Goal: Information Seeking & Learning: Learn about a topic

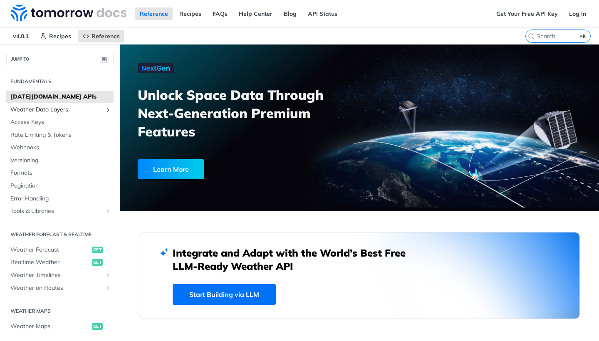
click at [62, 111] on span "Weather Data Layers" at bounding box center [56, 110] width 92 height 8
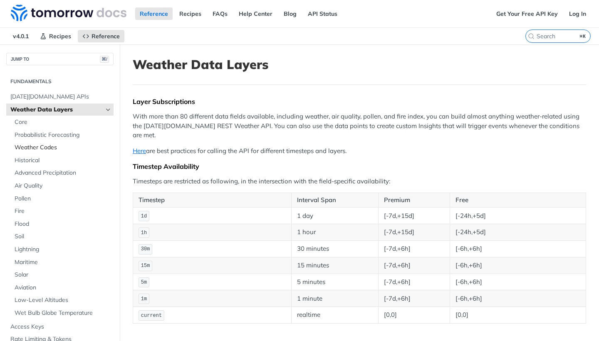
click at [34, 146] on span "Weather Codes" at bounding box center [63, 147] width 97 height 8
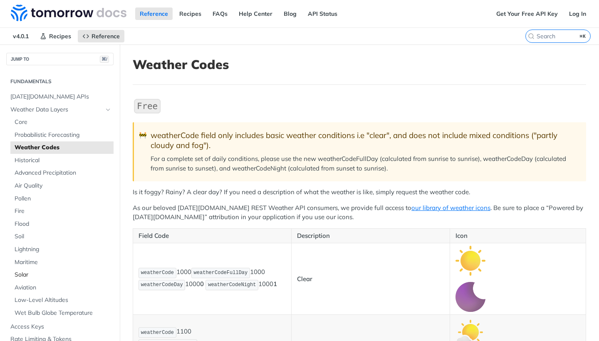
click at [28, 273] on span "Solar" at bounding box center [63, 275] width 97 height 8
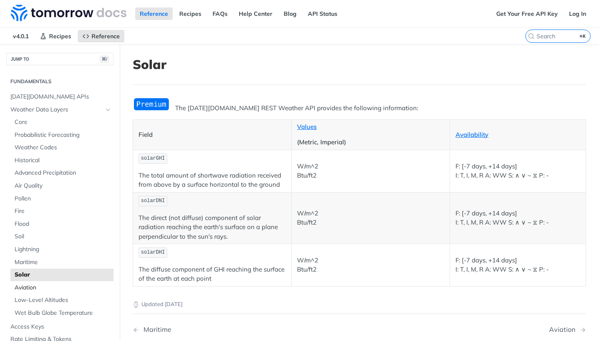
click at [26, 284] on span "Aviation" at bounding box center [63, 288] width 97 height 8
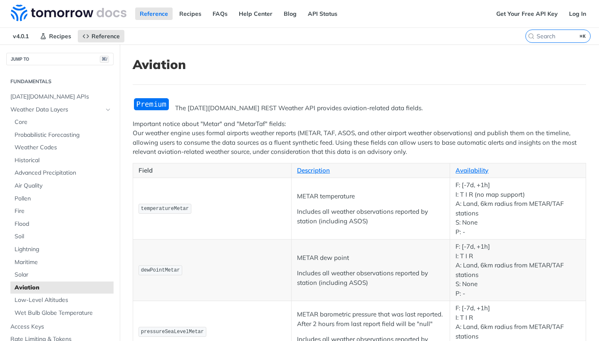
click at [249, 252] on td "dewPointMetar" at bounding box center [212, 270] width 158 height 62
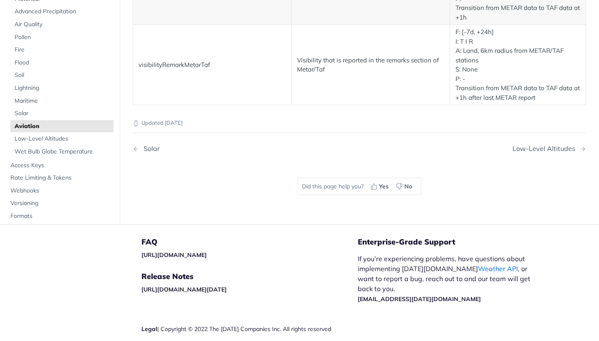
scroll to position [1746, 0]
click at [37, 175] on span "Rate Limiting & Tokens" at bounding box center [60, 179] width 101 height 8
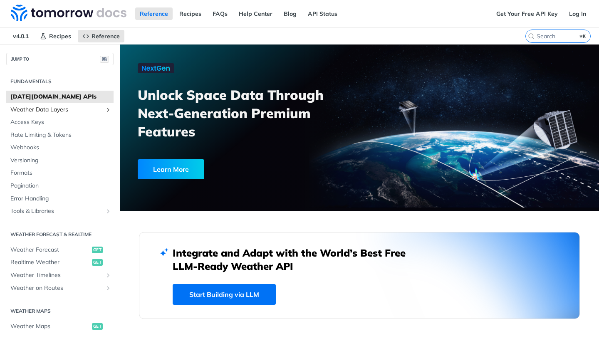
click at [59, 111] on span "Weather Data Layers" at bounding box center [56, 110] width 92 height 8
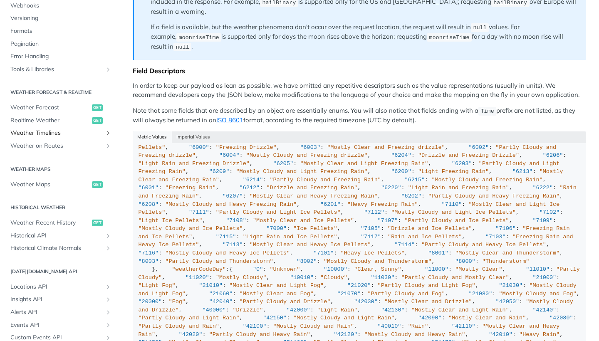
scroll to position [303, 0]
click at [54, 116] on span "Realtime Weather" at bounding box center [49, 120] width 79 height 8
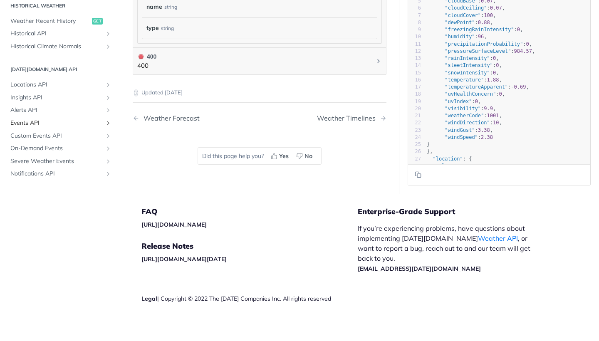
scroll to position [153, 0]
click at [30, 105] on span "Alerts API" at bounding box center [56, 109] width 92 height 8
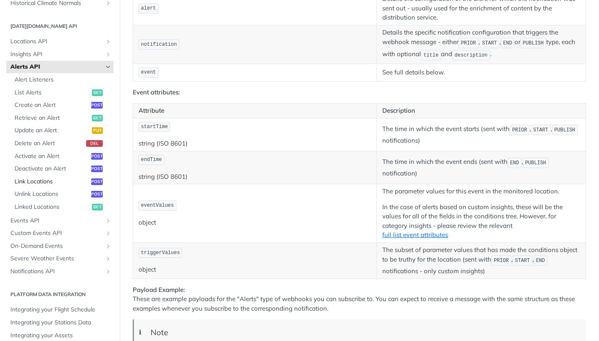
scroll to position [342, 0]
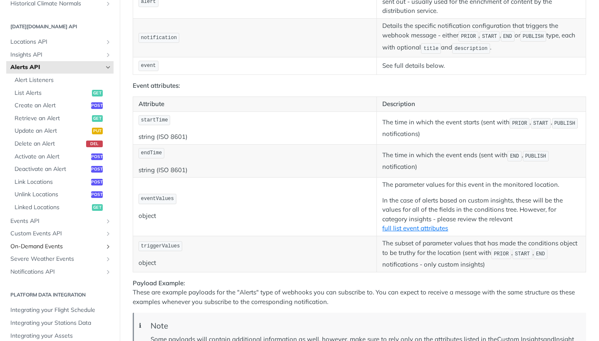
click at [83, 242] on span "On-Demand Events" at bounding box center [56, 246] width 92 height 8
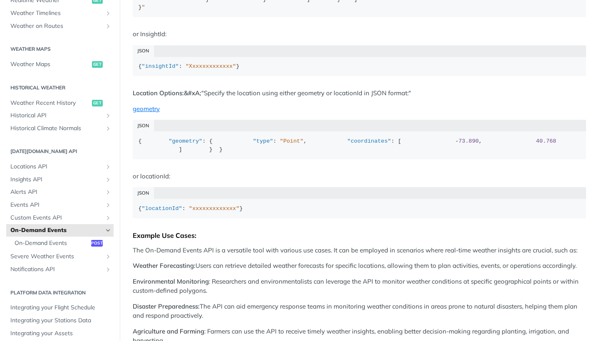
scroll to position [609, 0]
click at [39, 61] on span "Weather Maps" at bounding box center [49, 64] width 79 height 8
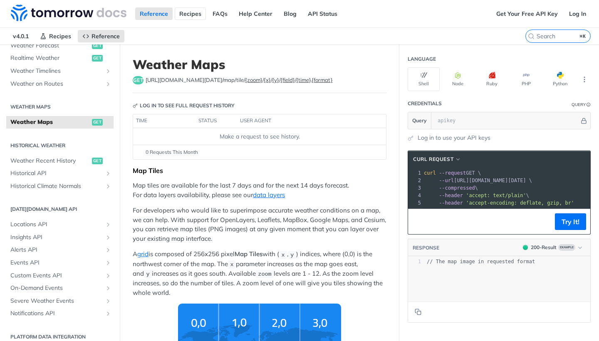
click at [184, 16] on link "Recipes" at bounding box center [190, 13] width 31 height 12
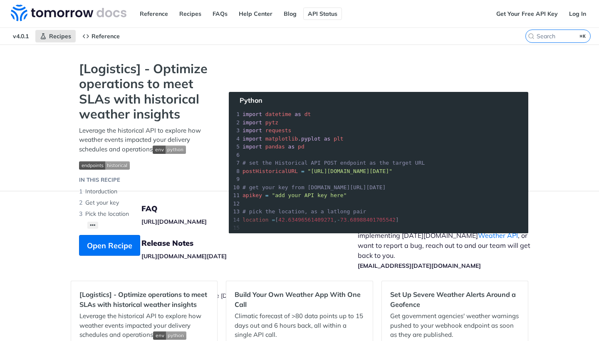
click at [331, 13] on link "API Status" at bounding box center [322, 13] width 39 height 12
click at [155, 12] on link "Reference" at bounding box center [153, 13] width 37 height 12
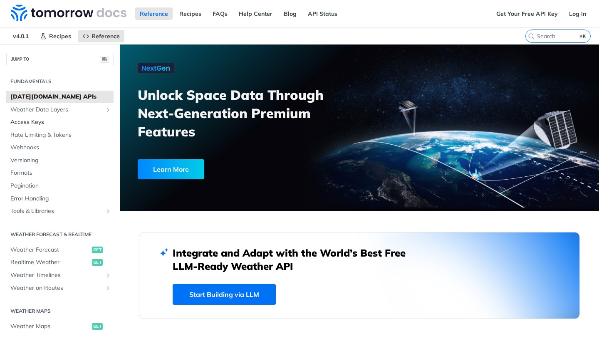
click at [31, 121] on span "Access Keys" at bounding box center [60, 122] width 101 height 8
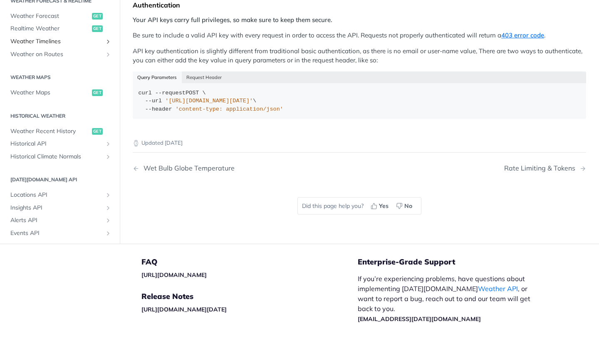
scroll to position [97, 0]
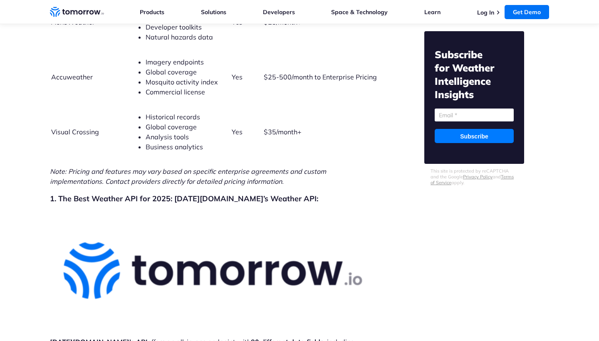
scroll to position [2279, 0]
